Goal: Find specific page/section: Find specific page/section

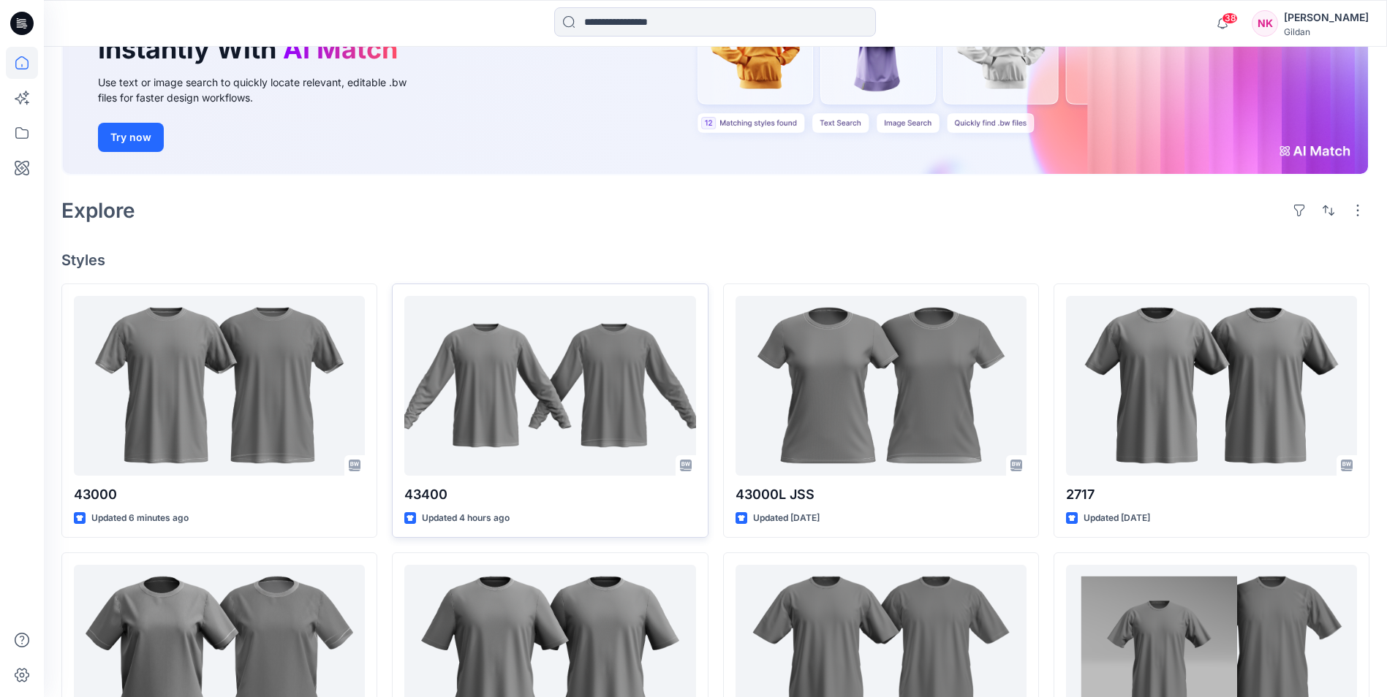
scroll to position [117, 0]
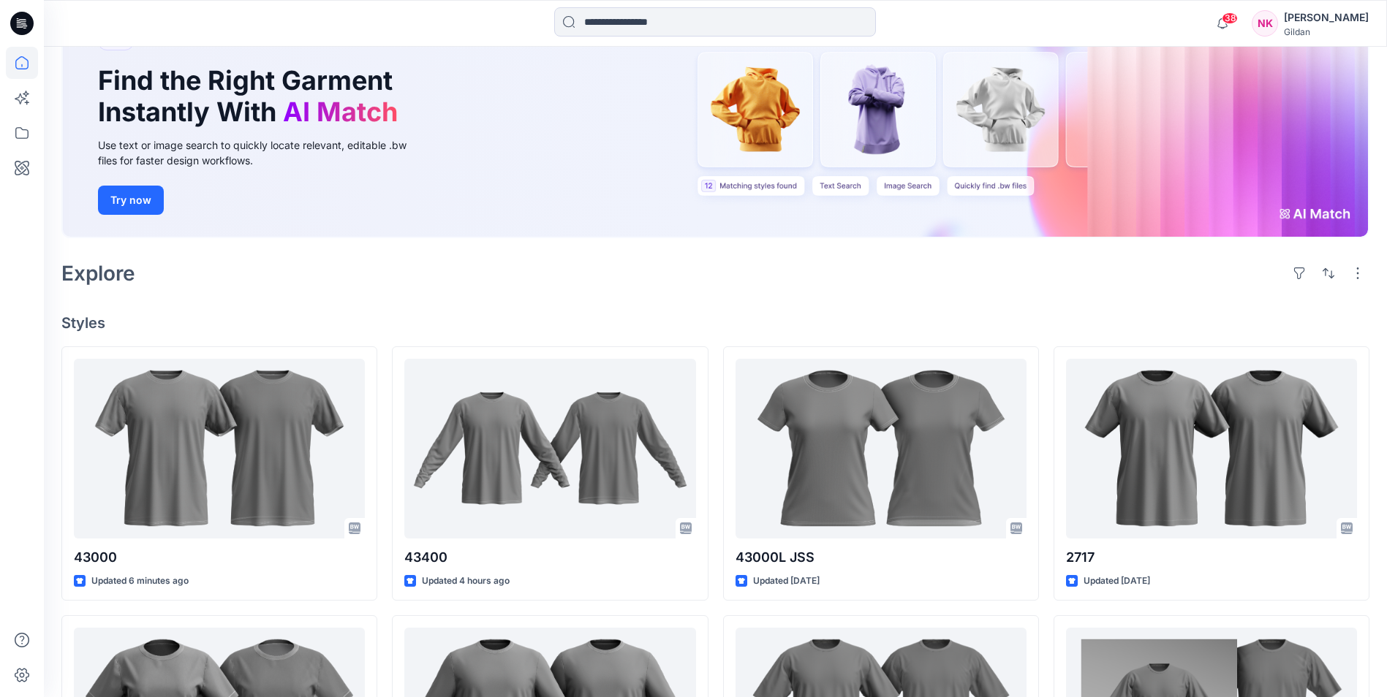
click at [526, 241] on div "New Find the Right Garment Instantly With AI Match Use text or image search to …" at bounding box center [715, 127] width 1308 height 259
click at [1104, 285] on div "Explore" at bounding box center [715, 273] width 1308 height 35
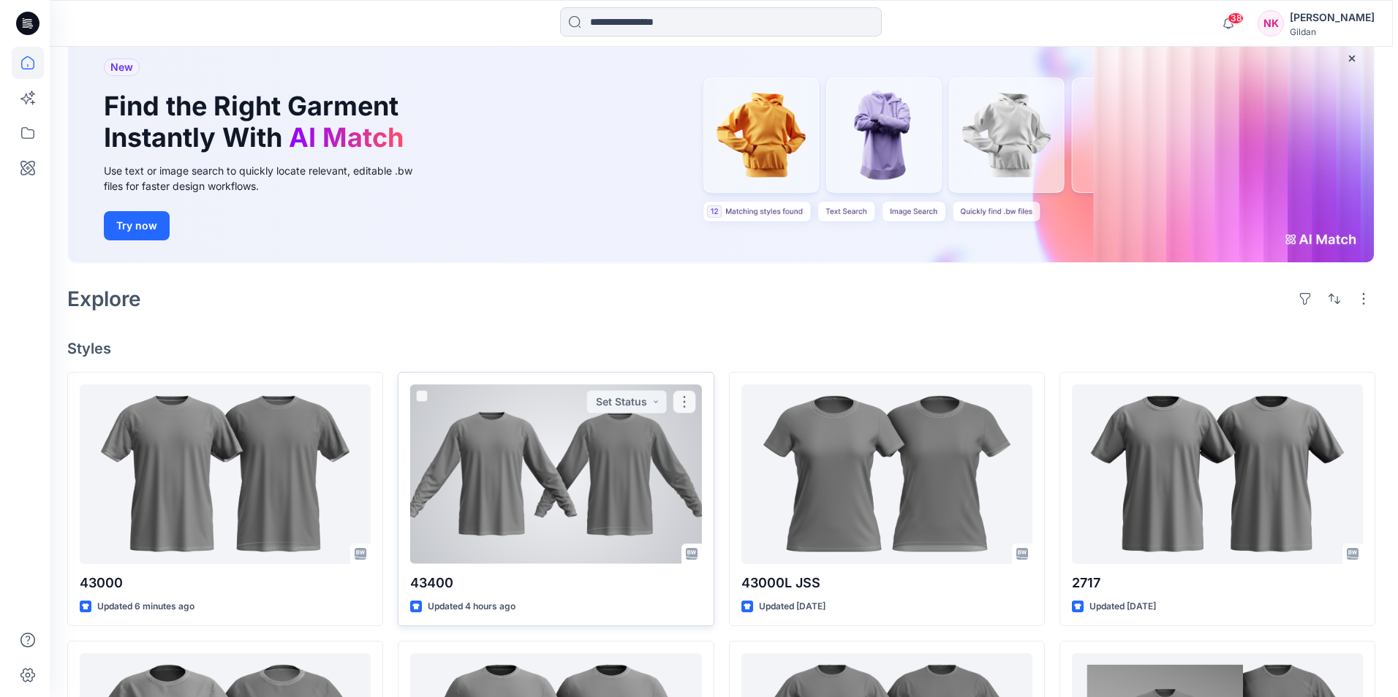
scroll to position [0, 0]
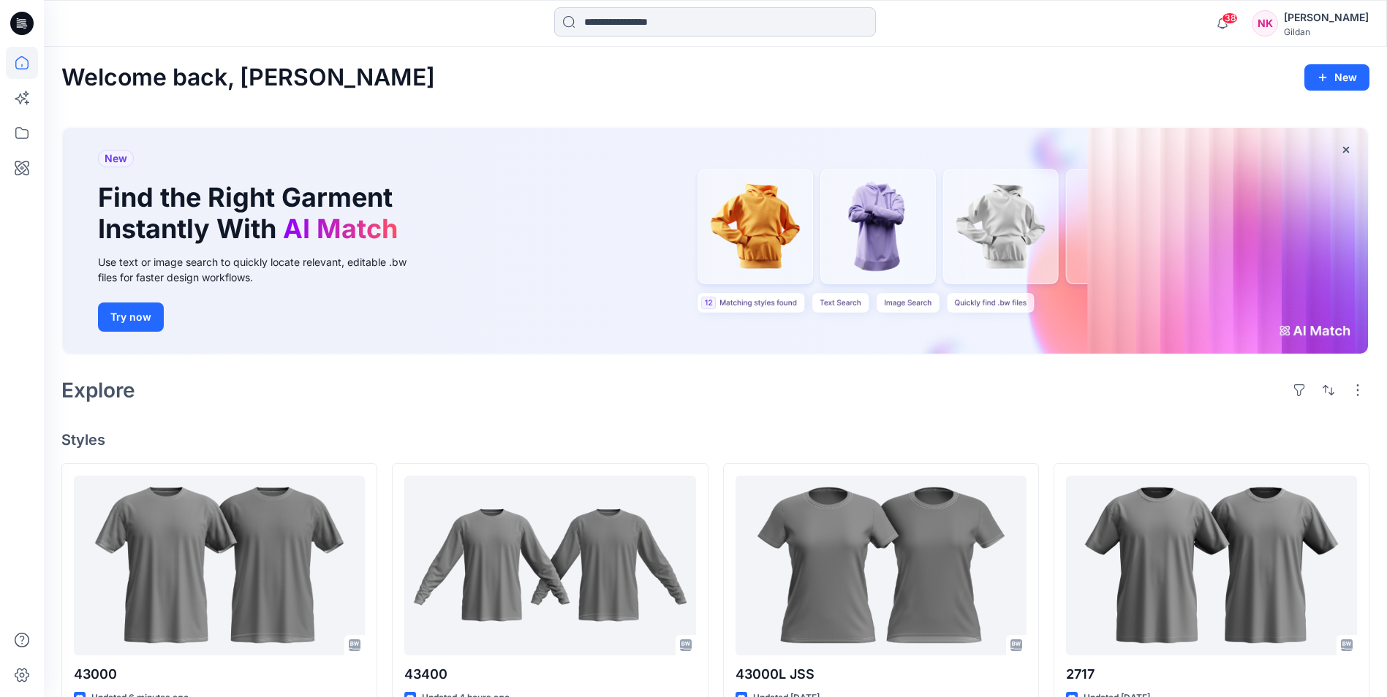
click at [752, 33] on input at bounding box center [715, 21] width 322 height 29
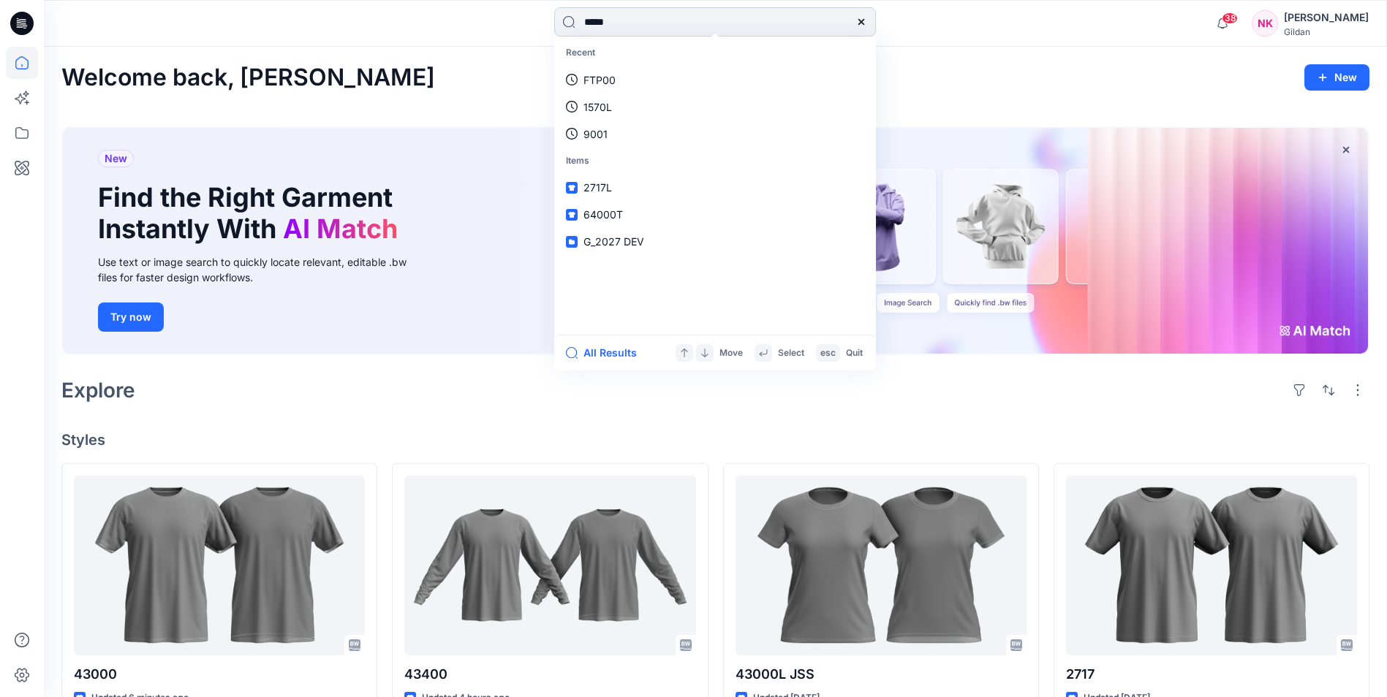
type input "******"
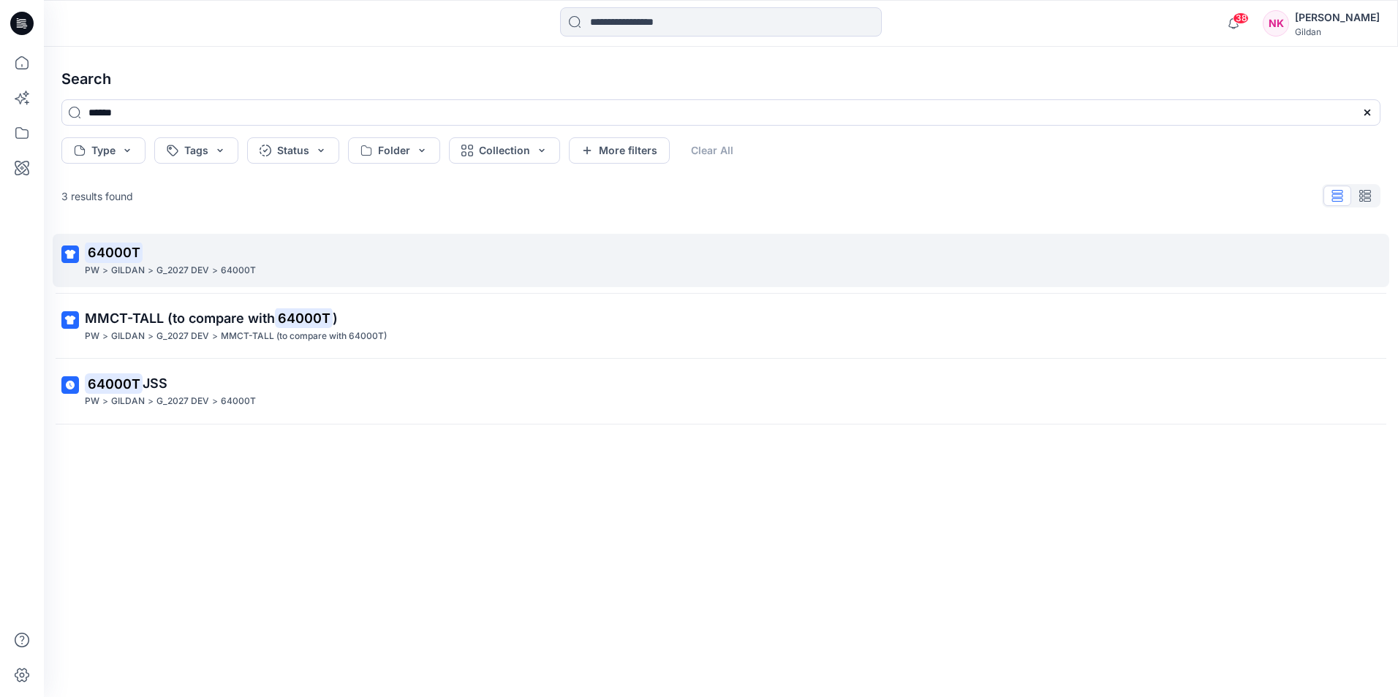
click at [110, 252] on mark "64000T" at bounding box center [114, 252] width 58 height 20
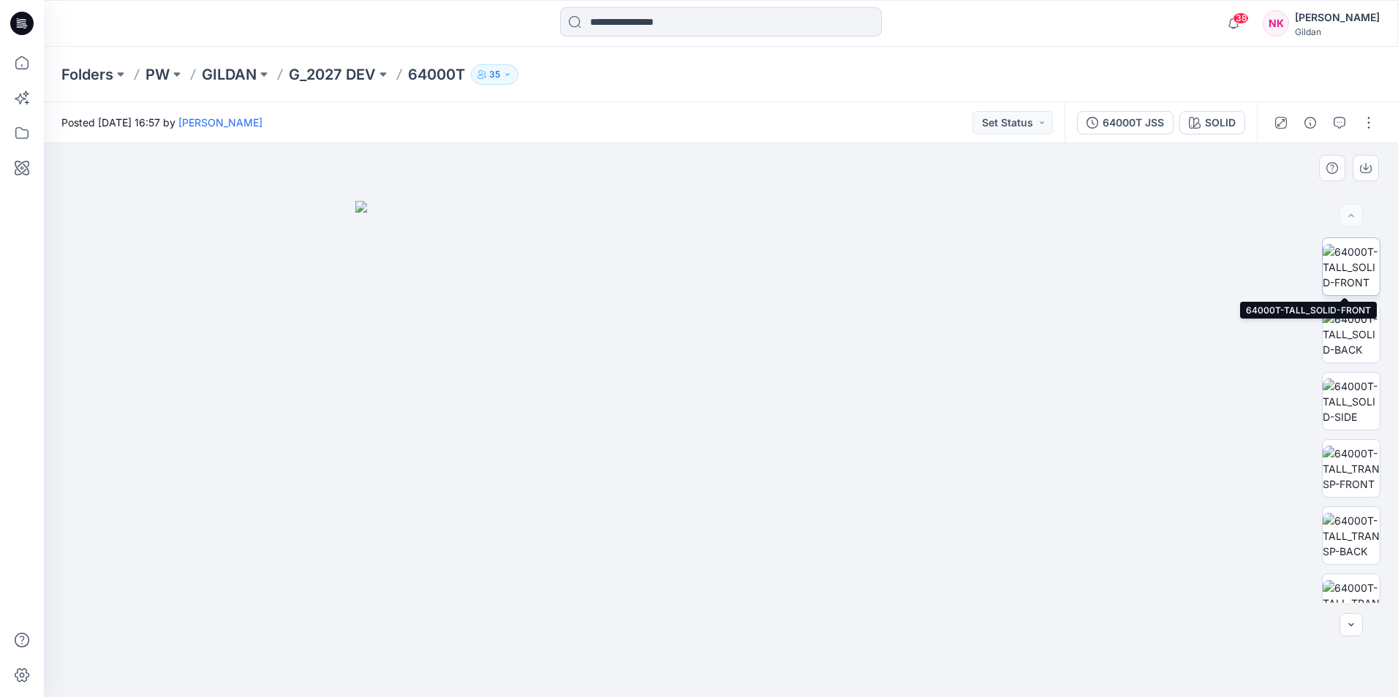
click at [1104, 263] on img at bounding box center [1351, 267] width 57 height 46
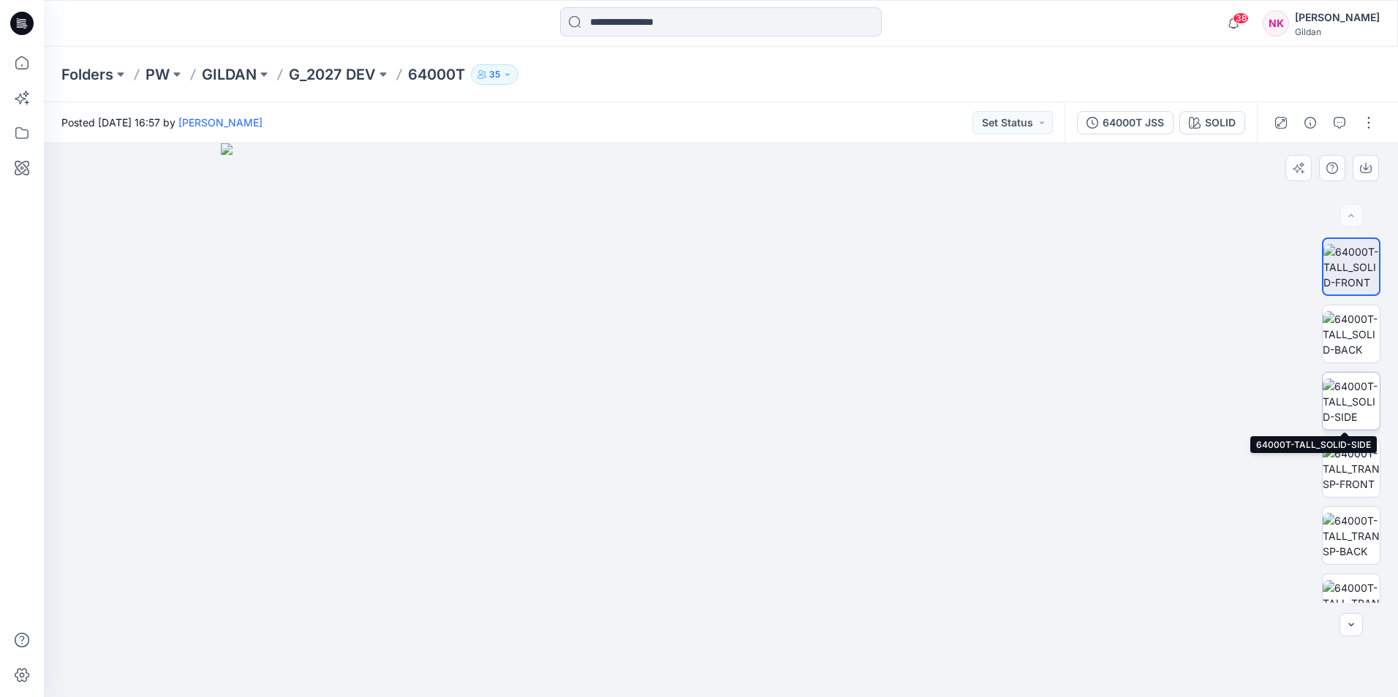
click at [1104, 396] on img at bounding box center [1351, 402] width 57 height 46
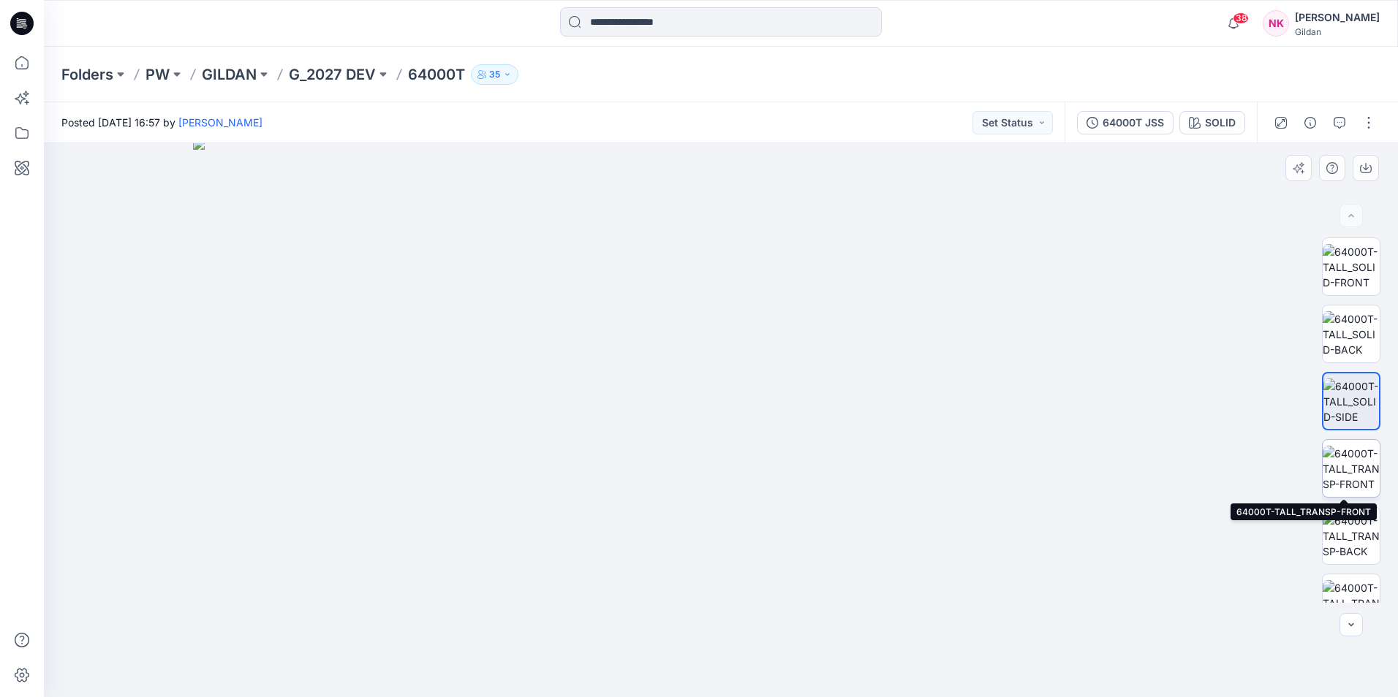
click at [1104, 472] on img at bounding box center [1351, 469] width 57 height 46
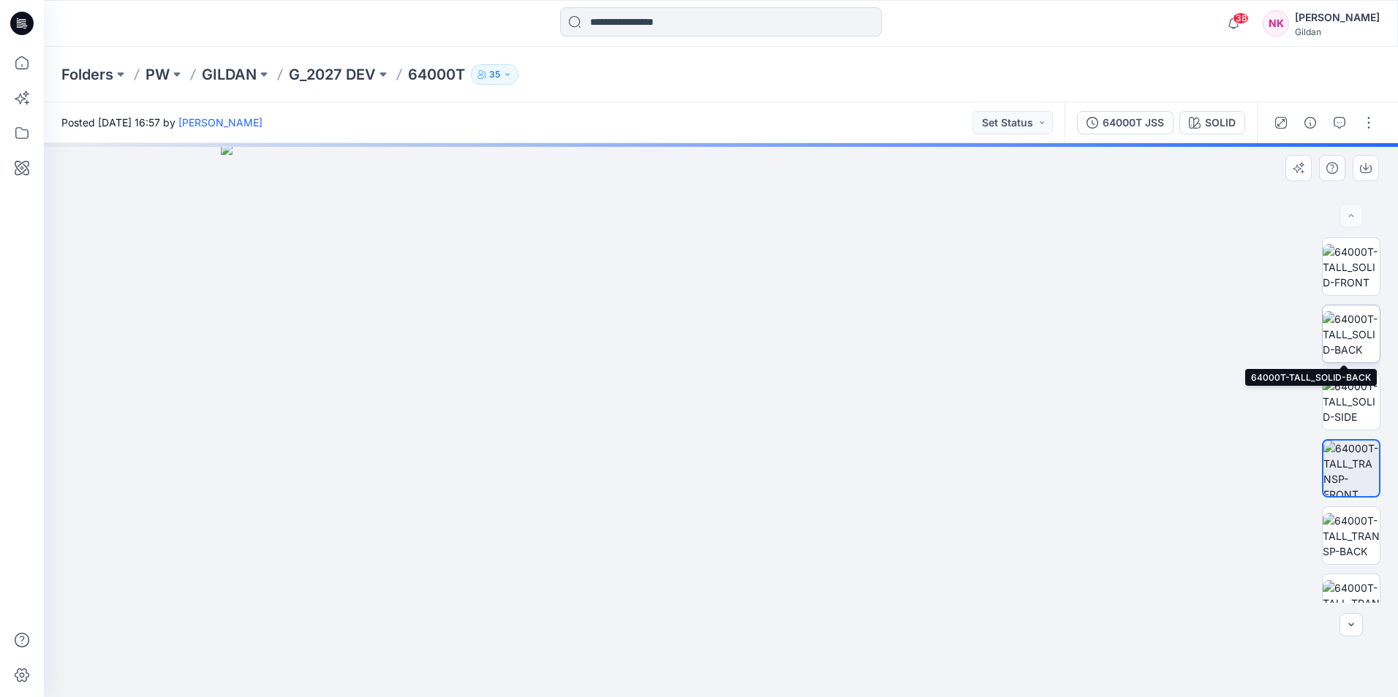
click at [1104, 323] on img at bounding box center [1351, 334] width 57 height 46
